Goal: Task Accomplishment & Management: Manage account settings

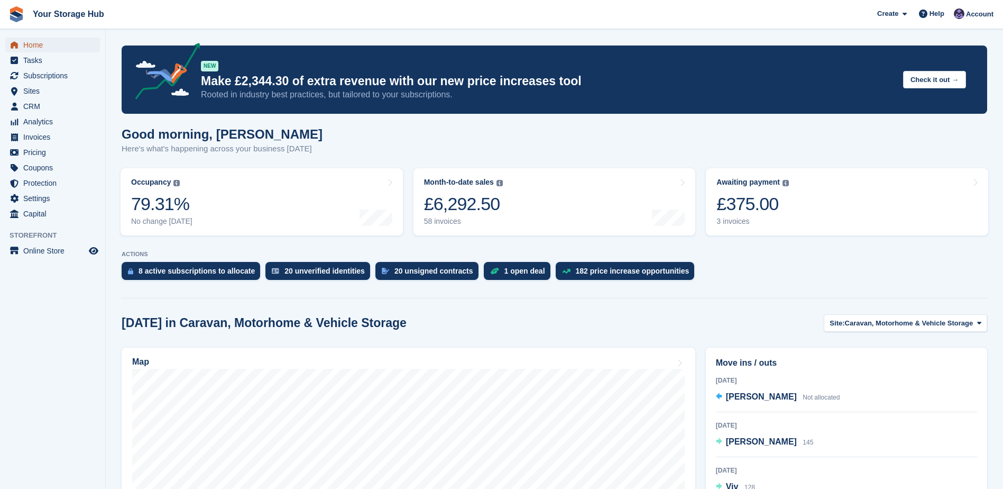
drag, startPoint x: 0, startPoint y: 0, endPoint x: 50, endPoint y: 47, distance: 68.5
click at [50, 47] on span "Home" at bounding box center [54, 45] width 63 height 15
click at [742, 205] on div "£320.00" at bounding box center [753, 204] width 72 height 22
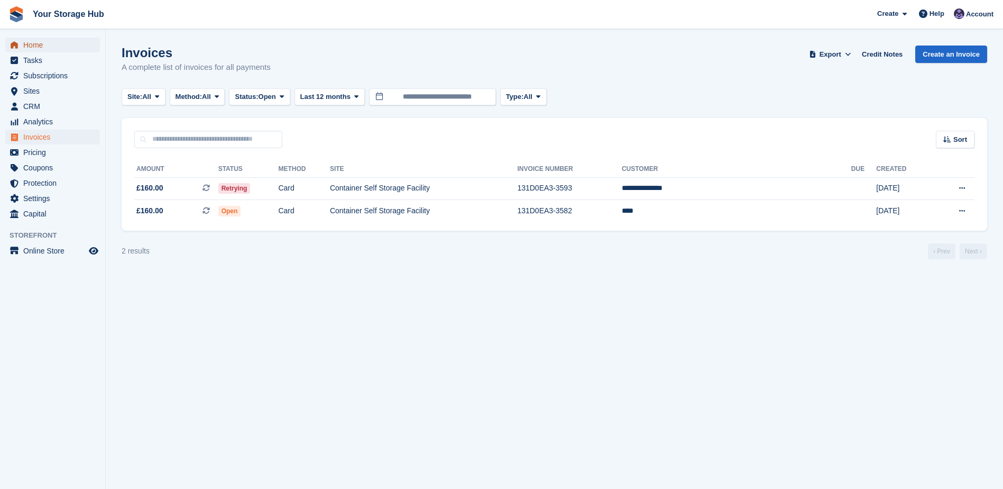
click at [34, 46] on span "Home" at bounding box center [54, 45] width 63 height 15
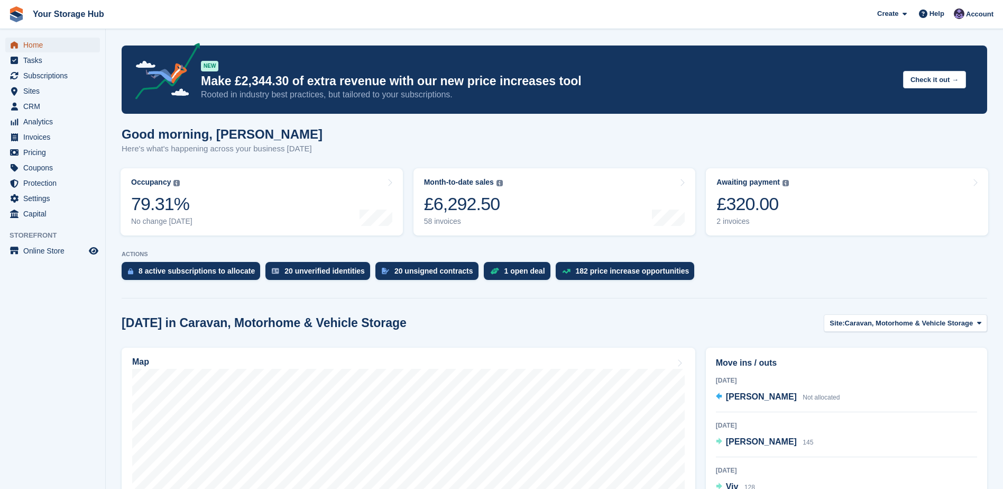
click at [30, 47] on span "Home" at bounding box center [54, 45] width 63 height 15
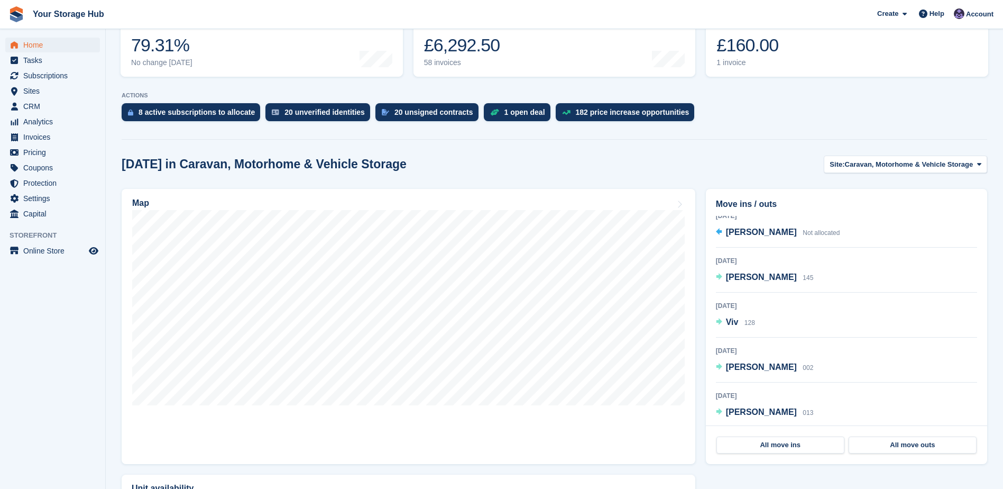
scroll to position [7, 0]
click at [868, 165] on span "Caravan, Motorhome & Vehicle Storage" at bounding box center [909, 164] width 129 height 11
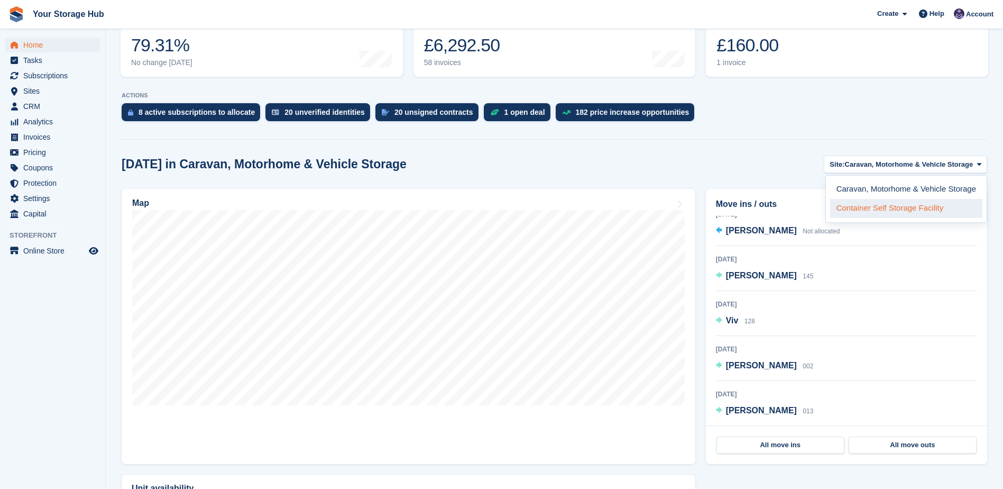
click at [895, 206] on link "Container Self Storage Facility" at bounding box center [906, 208] width 152 height 19
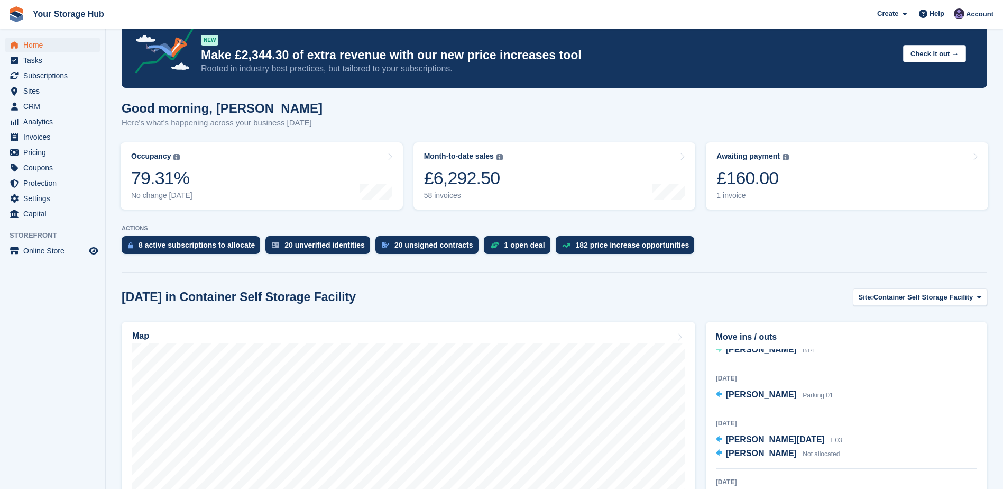
scroll to position [0, 0]
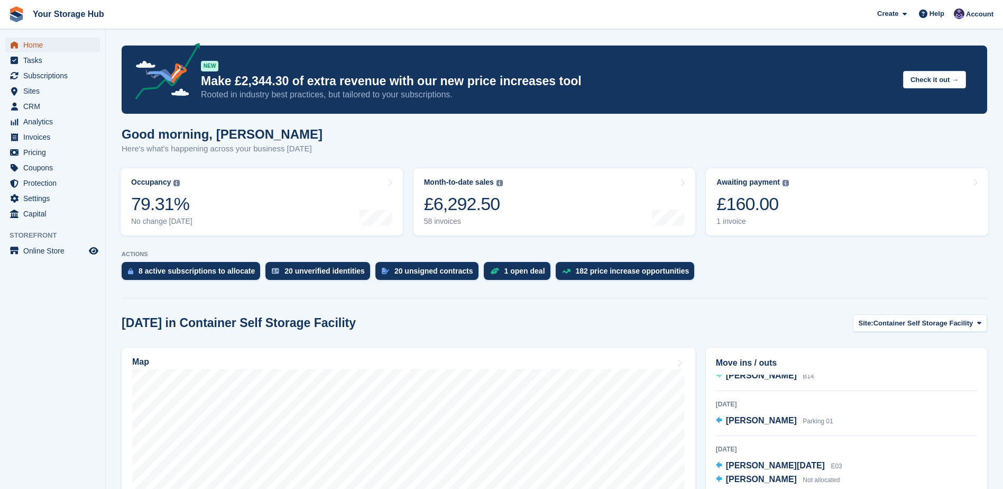
click at [42, 47] on span "Home" at bounding box center [54, 45] width 63 height 15
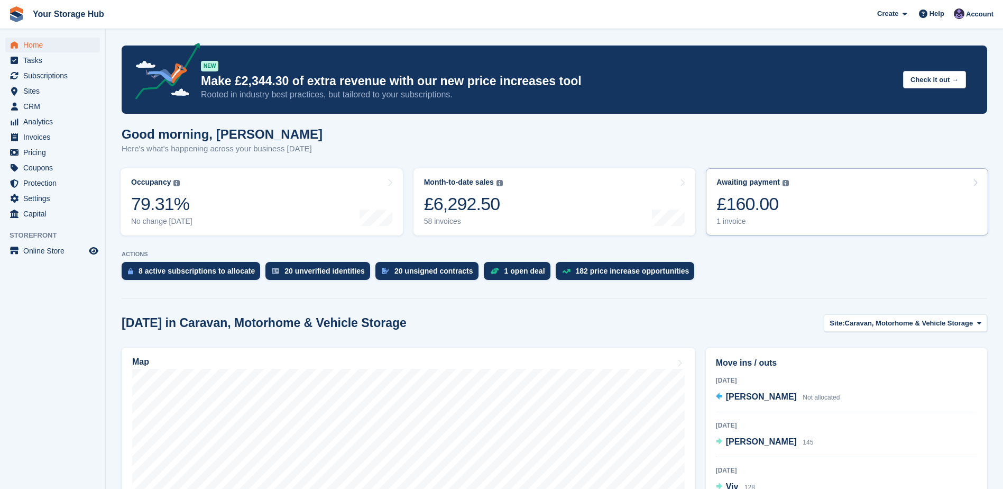
click at [779, 202] on div "£160.00" at bounding box center [753, 204] width 72 height 22
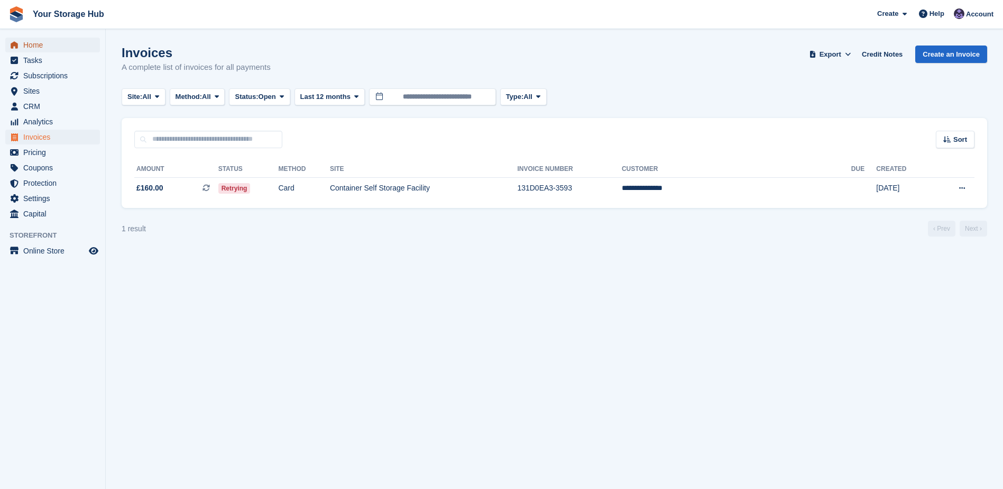
click at [49, 49] on span "Home" at bounding box center [54, 45] width 63 height 15
